Goal: Task Accomplishment & Management: Manage account settings

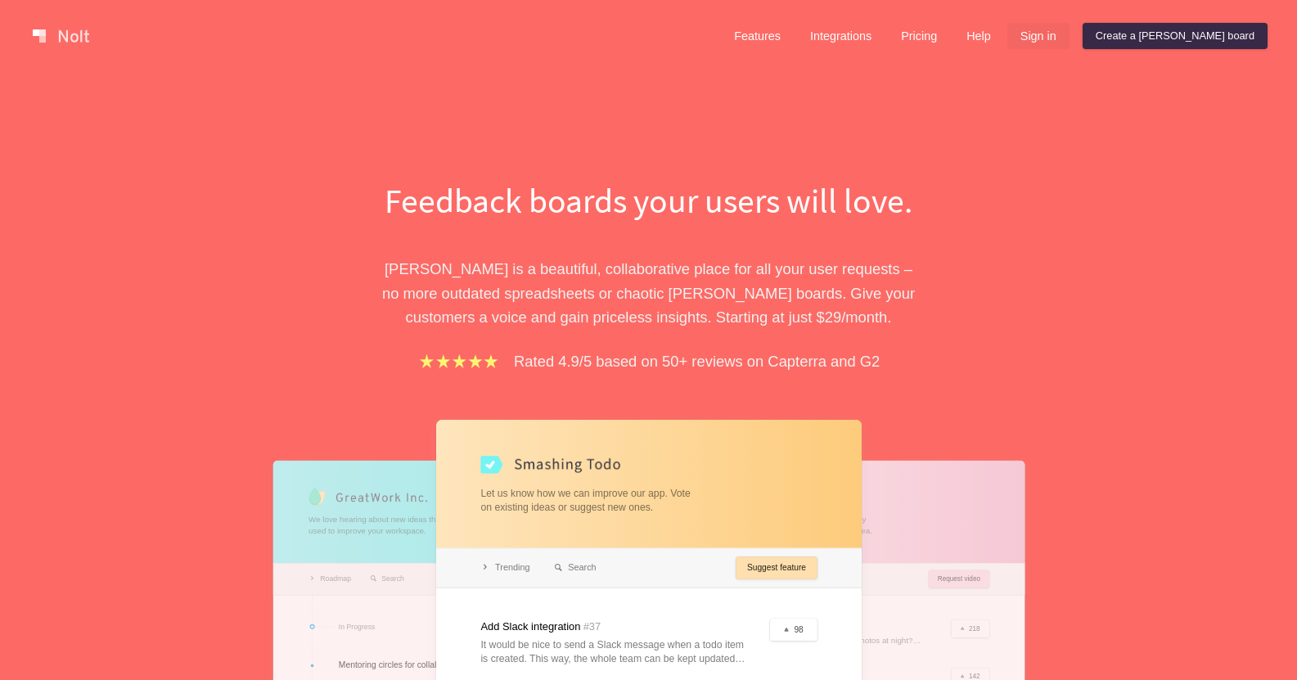
click at [1069, 39] on link "Sign in" at bounding box center [1038, 36] width 62 height 26
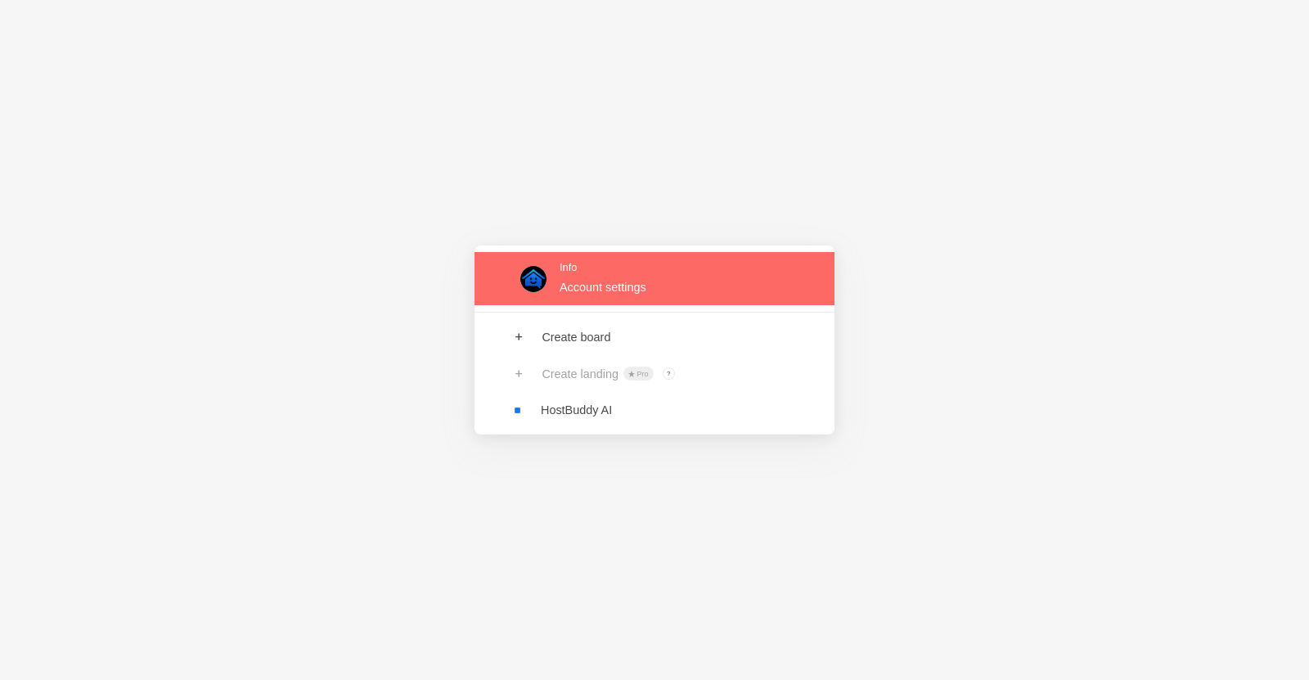
click at [575, 293] on link at bounding box center [655, 278] width 360 height 53
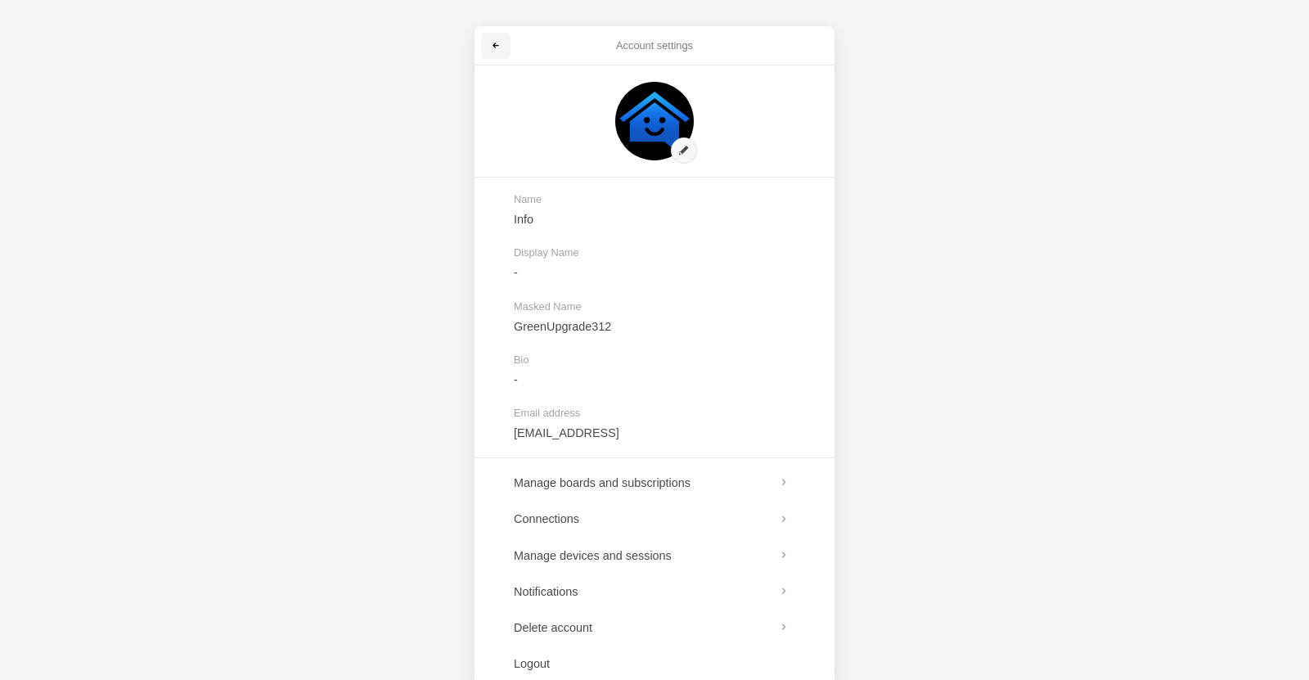
click at [490, 47] on link at bounding box center [495, 46] width 29 height 26
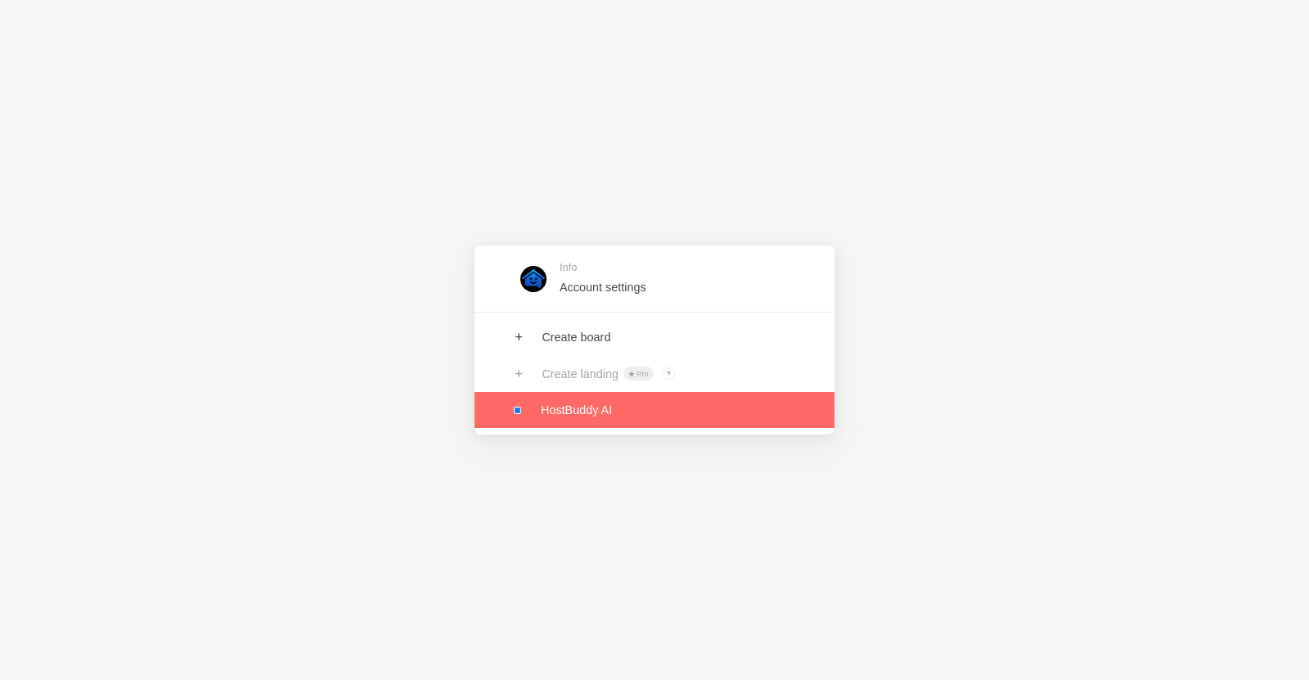
click at [574, 411] on link at bounding box center [655, 410] width 360 height 36
